Goal: Communication & Community: Answer question/provide support

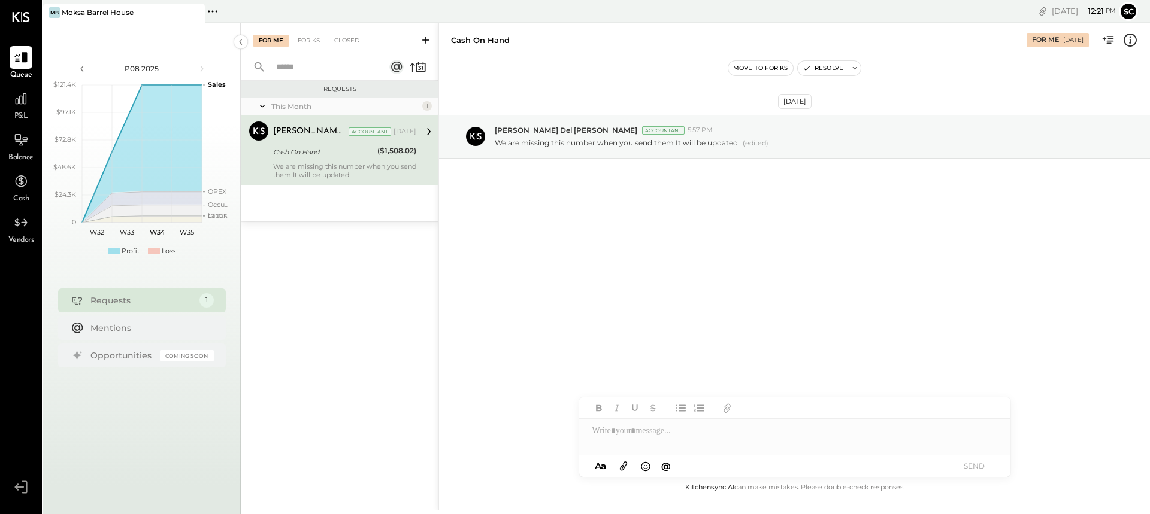
click at [350, 140] on div "[PERSON_NAME] Del [PERSON_NAME] Accountant [DATE]" at bounding box center [344, 132] width 143 height 20
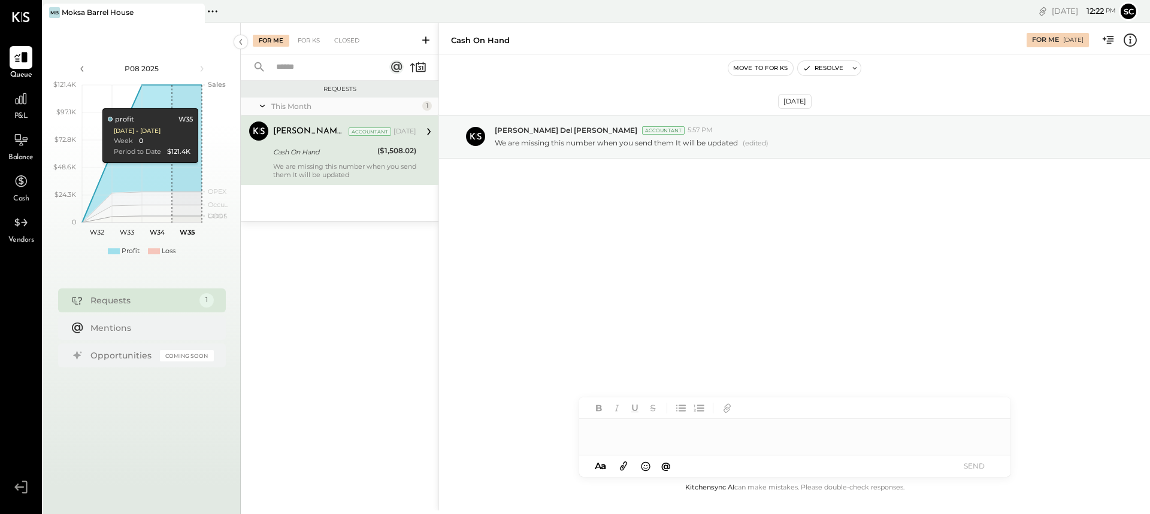
paste div
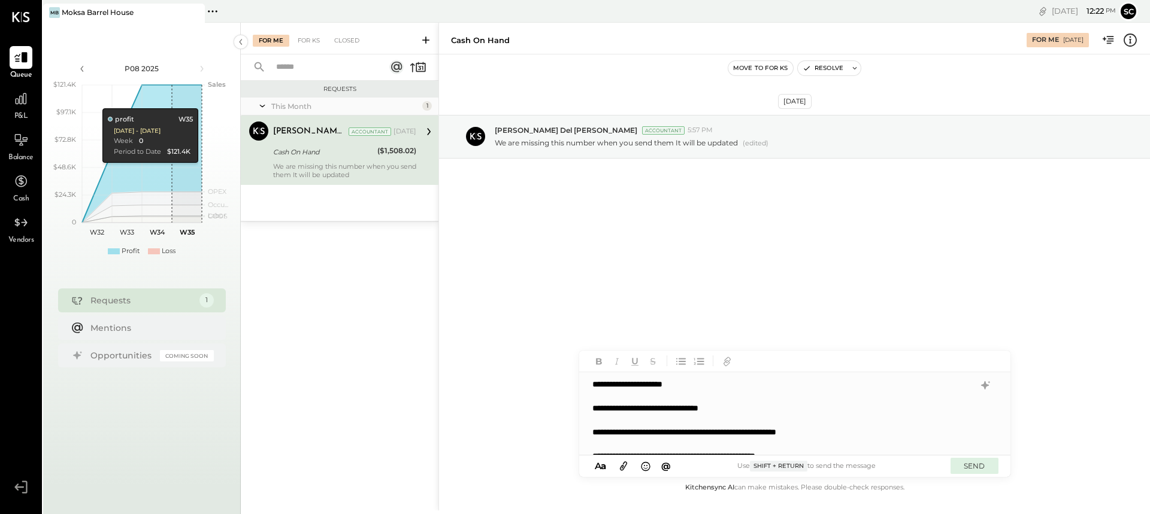
click at [975, 471] on button "SEND" at bounding box center [974, 466] width 48 height 16
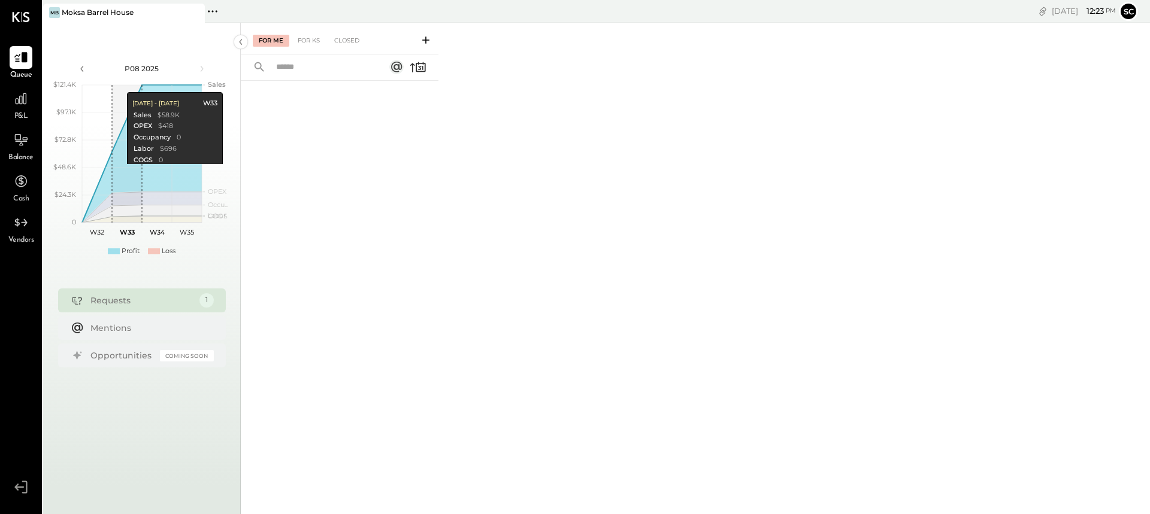
click at [25, 15] on icon at bounding box center [21, 17] width 17 height 10
